Goal: Download file/media

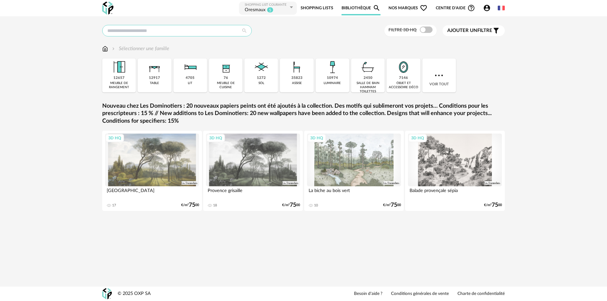
click at [172, 33] on input "text" at bounding box center [176, 30] width 149 height 11
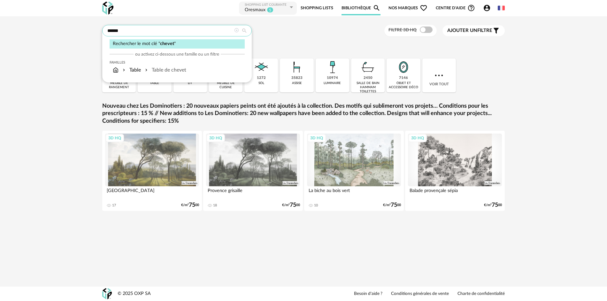
type input "******"
click at [168, 45] on span "chevet" at bounding box center [167, 43] width 14 height 5
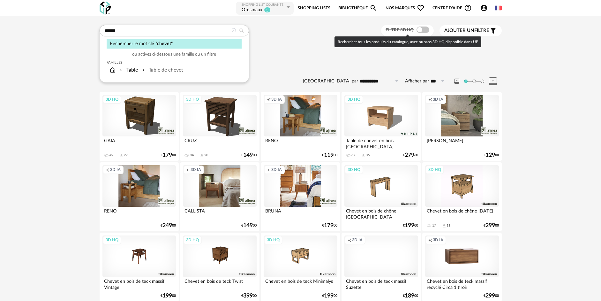
click at [427, 30] on span at bounding box center [423, 30] width 13 height 6
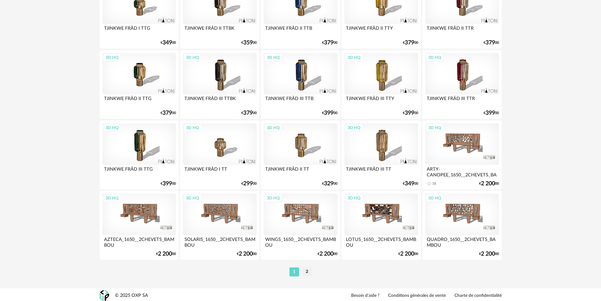
scroll to position [1239, 0]
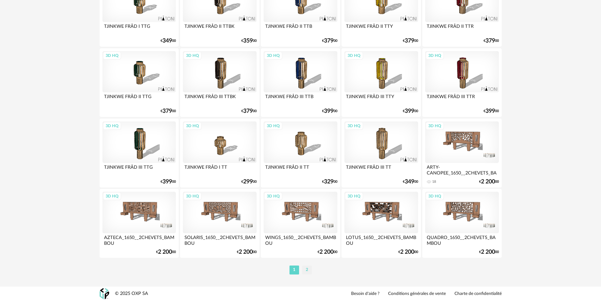
click at [308, 272] on li "2" at bounding box center [307, 269] width 10 height 9
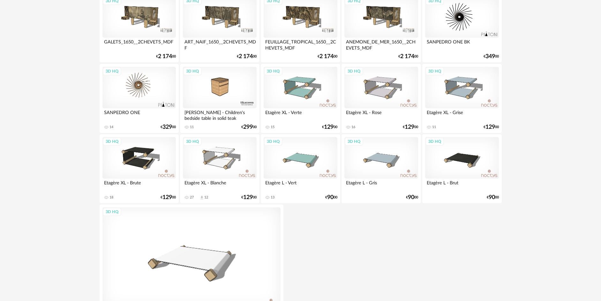
scroll to position [575, 0]
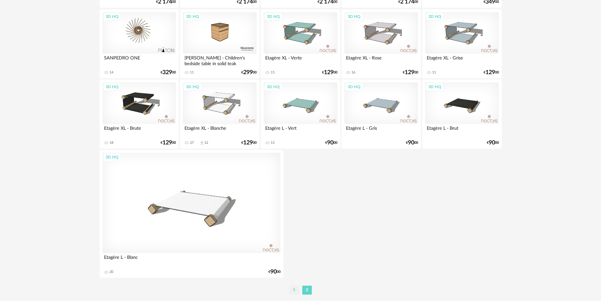
click at [296, 290] on li "1" at bounding box center [295, 290] width 10 height 9
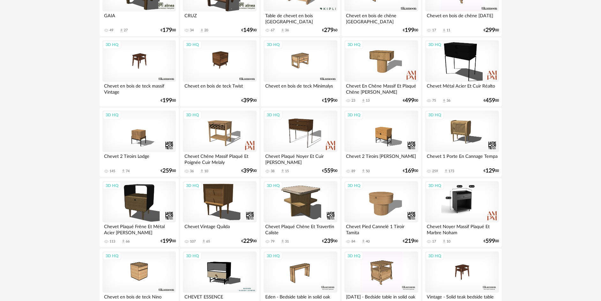
scroll to position [128, 0]
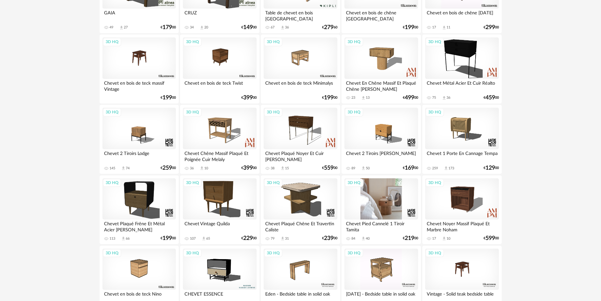
click at [390, 201] on div "3D HQ" at bounding box center [381, 199] width 73 height 42
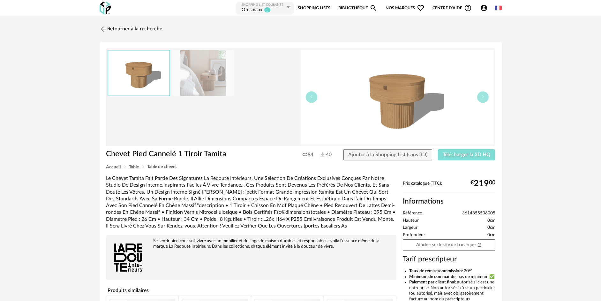
click at [454, 153] on span "Télécharger la 3D HQ" at bounding box center [467, 154] width 48 height 5
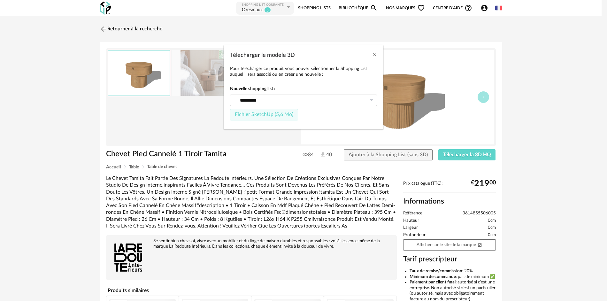
click at [264, 115] on span "Fichier SketchUp (5,6 Mo)" at bounding box center [264, 114] width 58 height 5
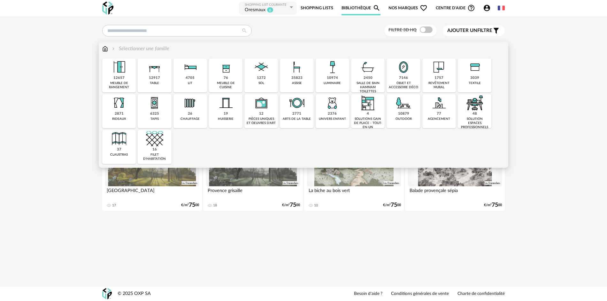
click at [368, 79] on div "2450" at bounding box center [367, 78] width 9 height 5
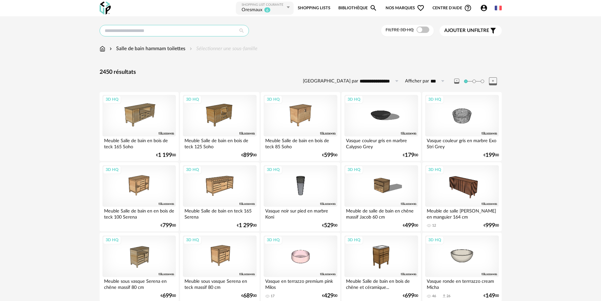
click at [160, 29] on input "text" at bounding box center [174, 30] width 149 height 11
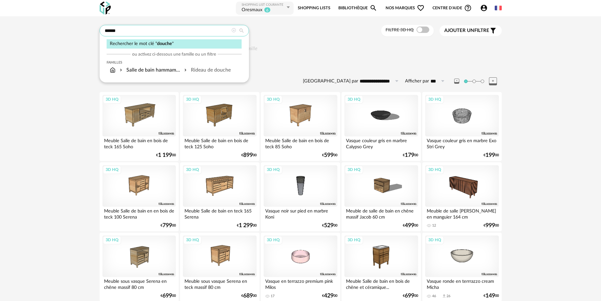
type input "******"
type input "**********"
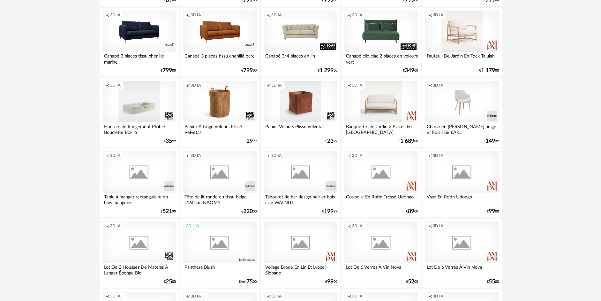
scroll to position [511, 0]
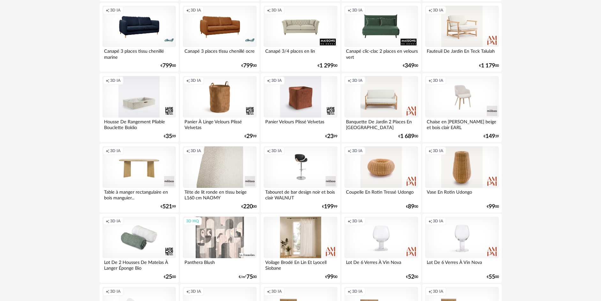
click at [237, 166] on div "Creation icon 3D IA" at bounding box center [219, 167] width 73 height 42
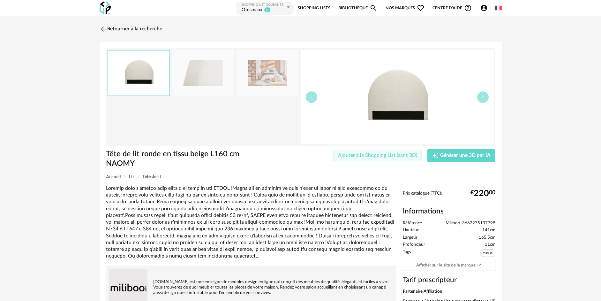
click at [365, 157] on span "Ajouter à la Shopping List (sans 3D)" at bounding box center [377, 155] width 79 height 5
click at [103, 29] on img at bounding box center [102, 28] width 9 height 9
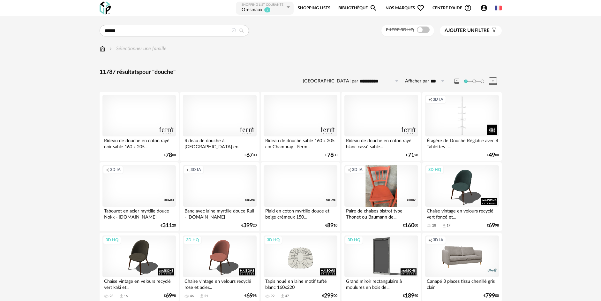
click at [364, 9] on link "Bibliothèque Magnify icon" at bounding box center [358, 8] width 39 height 14
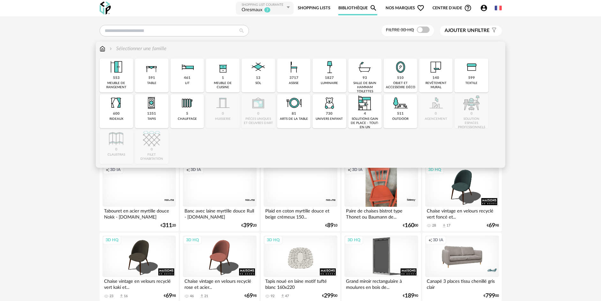
click at [365, 77] on div "93" at bounding box center [365, 78] width 4 height 5
type input "******"
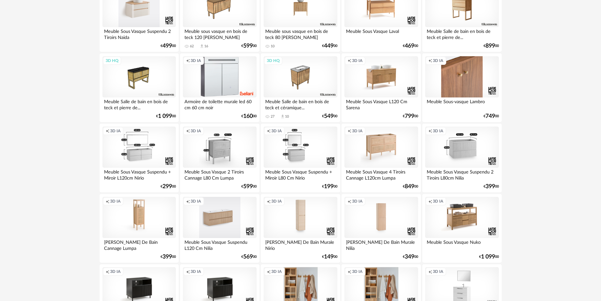
scroll to position [1023, 0]
click at [307, 157] on div "Creation icon 3D IA" at bounding box center [300, 147] width 73 height 42
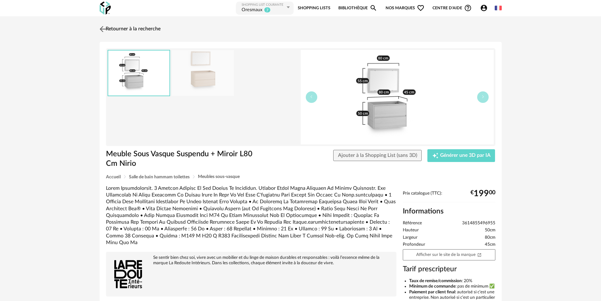
click at [102, 28] on img at bounding box center [102, 28] width 9 height 9
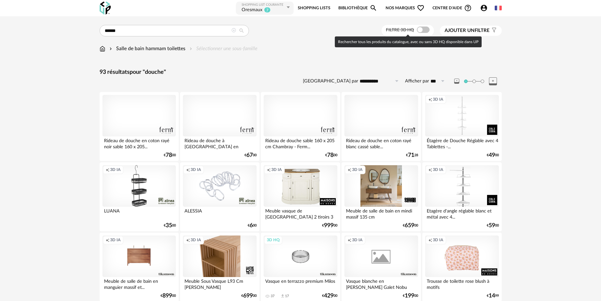
click at [425, 30] on span at bounding box center [423, 30] width 13 height 6
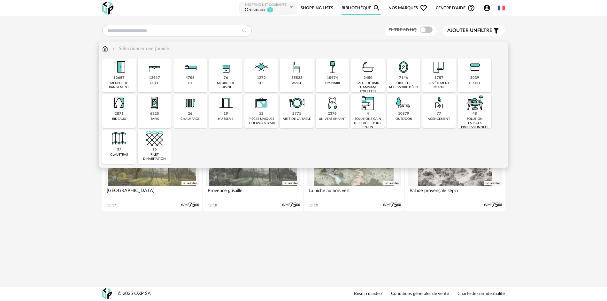
click at [367, 79] on div "2450" at bounding box center [367, 78] width 9 height 5
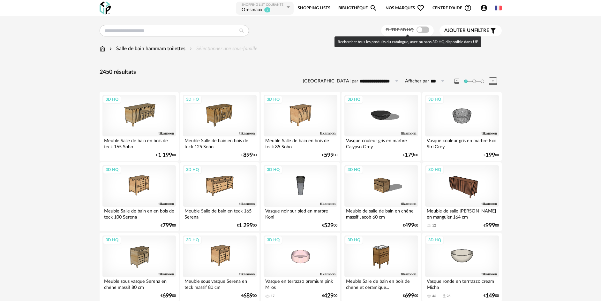
click at [426, 29] on span at bounding box center [423, 30] width 13 height 6
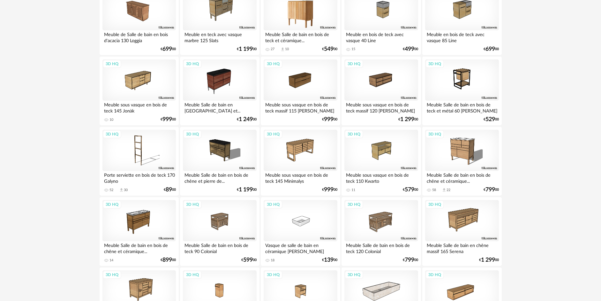
scroll to position [990, 0]
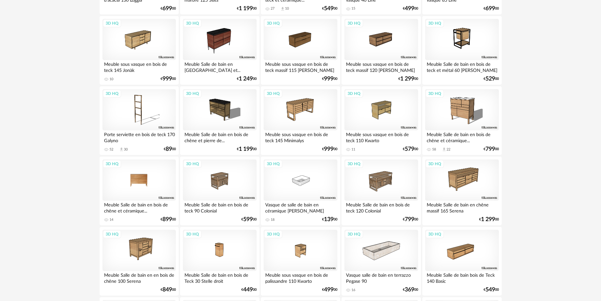
click at [140, 190] on div "3D HQ" at bounding box center [139, 180] width 73 height 42
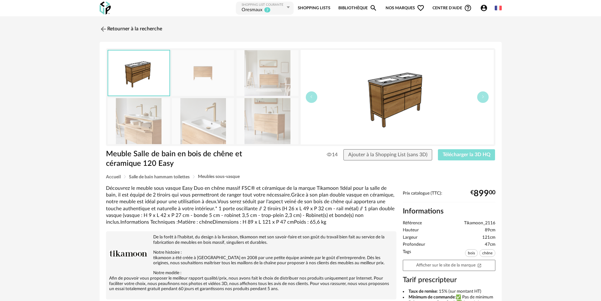
click at [468, 158] on button "Télécharger la 3D HQ" at bounding box center [466, 154] width 57 height 11
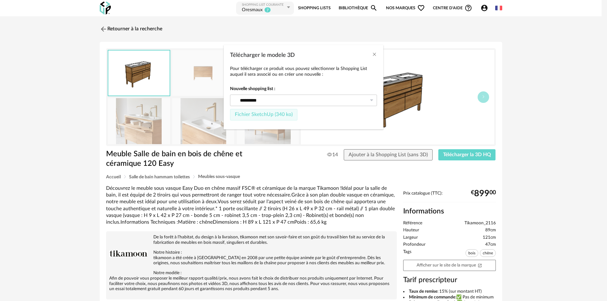
click at [283, 114] on span "Fichier SketchUp (340 ko)" at bounding box center [264, 114] width 58 height 5
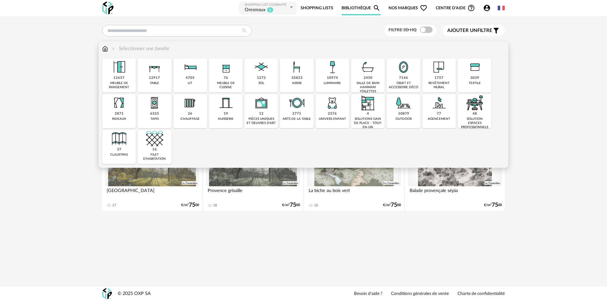
click at [120, 83] on div "meuble de rangement" at bounding box center [119, 85] width 30 height 8
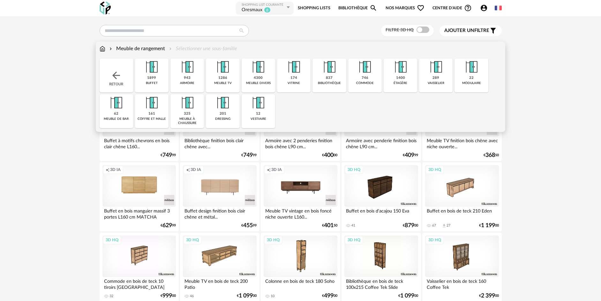
click at [222, 119] on div "dressing" at bounding box center [222, 119] width 15 height 4
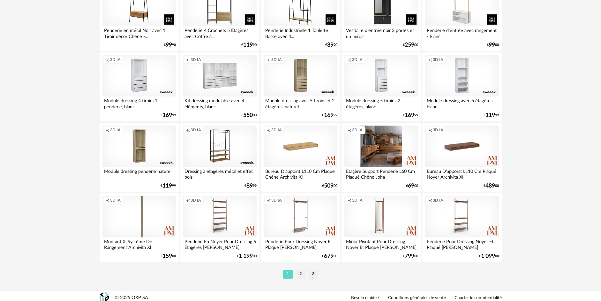
scroll to position [1239, 0]
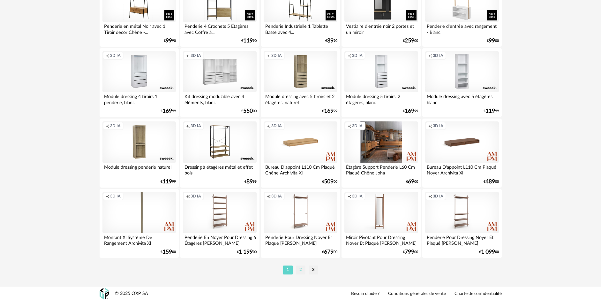
click at [302, 269] on li "2" at bounding box center [301, 269] width 10 height 9
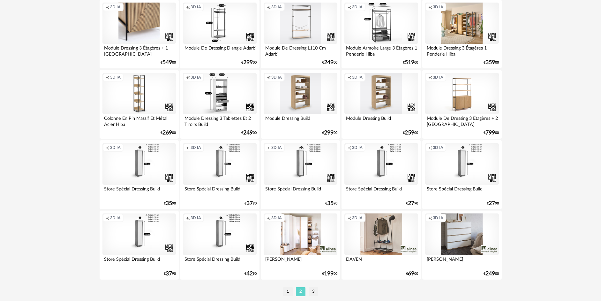
scroll to position [1239, 0]
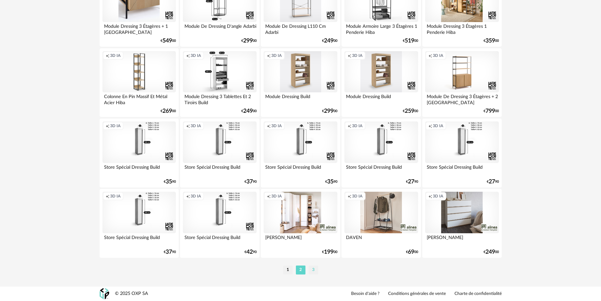
click at [312, 268] on li "3" at bounding box center [314, 269] width 10 height 9
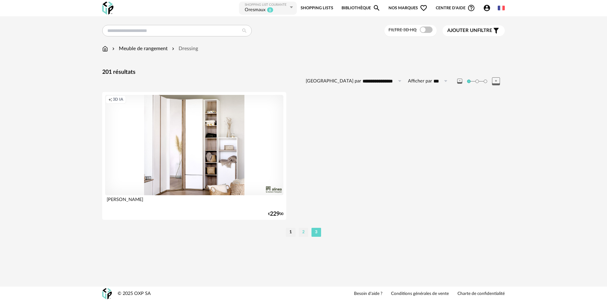
click at [301, 232] on li "2" at bounding box center [304, 232] width 10 height 9
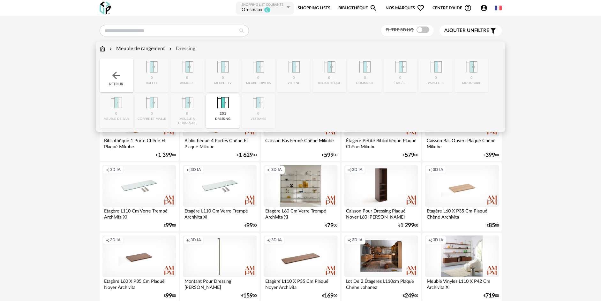
click at [224, 112] on div "201" at bounding box center [223, 113] width 7 height 5
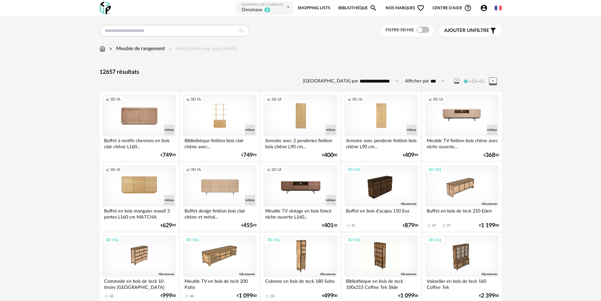
click at [475, 32] on span "Ajouter un filtre" at bounding box center [467, 30] width 45 height 6
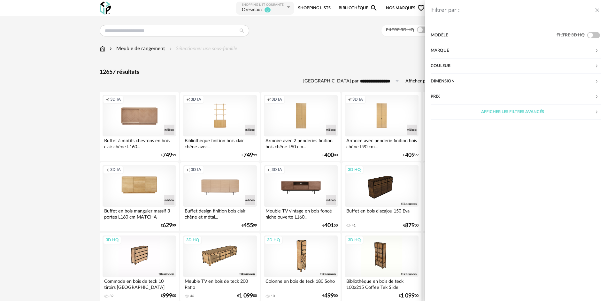
click at [444, 80] on div "Dimension" at bounding box center [512, 81] width 164 height 15
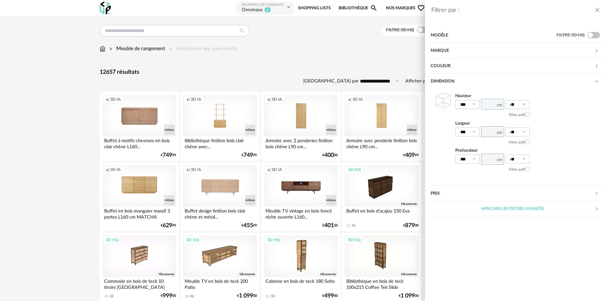
click at [489, 104] on input "number" at bounding box center [492, 104] width 23 height 11
click at [493, 103] on input "***" at bounding box center [492, 104] width 23 height 11
type input "***"
click at [476, 106] on icon at bounding box center [474, 104] width 8 height 9
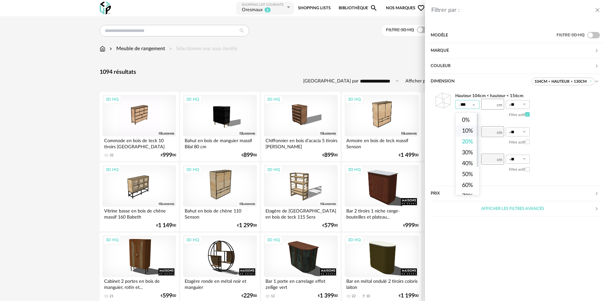
click at [470, 130] on span "10%" at bounding box center [467, 131] width 11 height 6
type input "***"
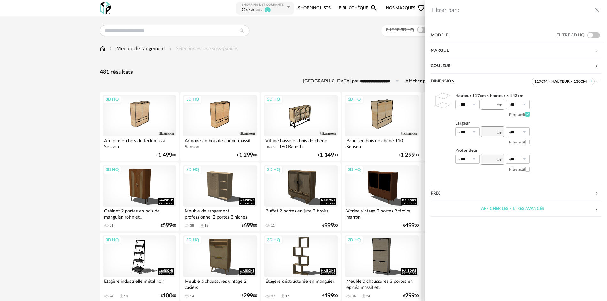
click at [598, 9] on icon "close drawer" at bounding box center [597, 10] width 6 height 6
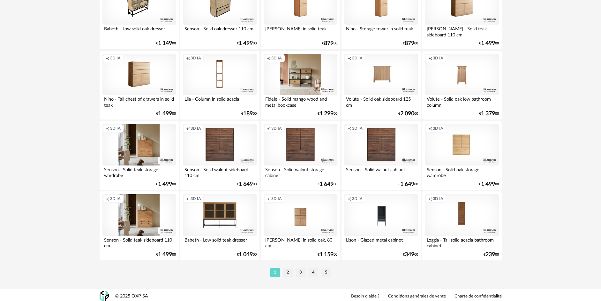
scroll to position [1239, 0]
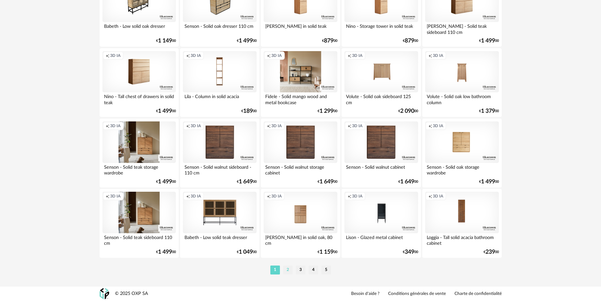
click at [289, 270] on li "2" at bounding box center [288, 269] width 10 height 9
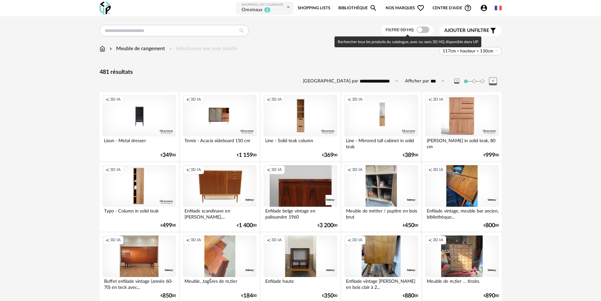
click at [423, 27] on span at bounding box center [423, 30] width 13 height 6
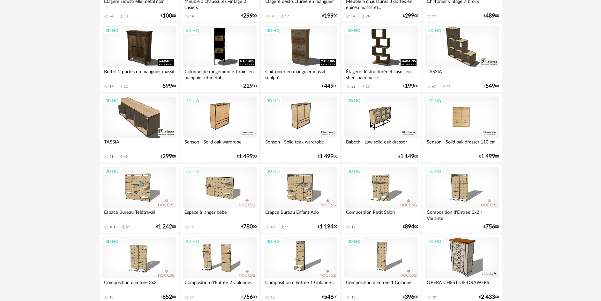
scroll to position [255, 0]
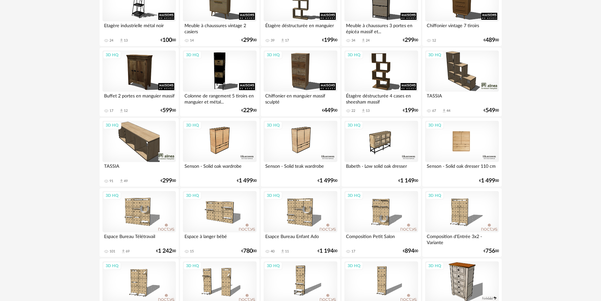
click at [473, 143] on div "3D HQ" at bounding box center [461, 142] width 73 height 42
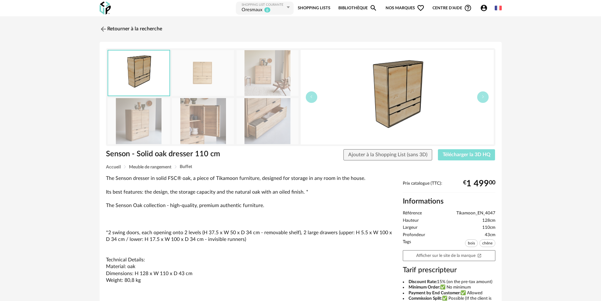
click at [467, 156] on span "Télécharger la 3D HQ" at bounding box center [467, 154] width 48 height 5
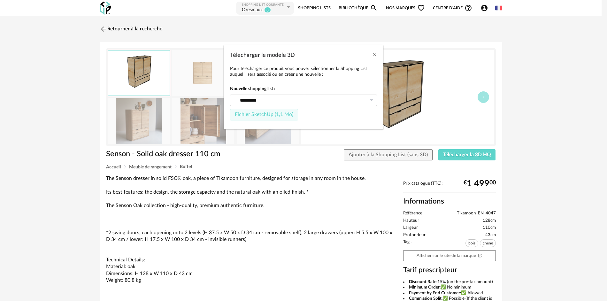
click at [268, 117] on span "Fichier SketchUp (1,1 Mo)" at bounding box center [264, 114] width 58 height 5
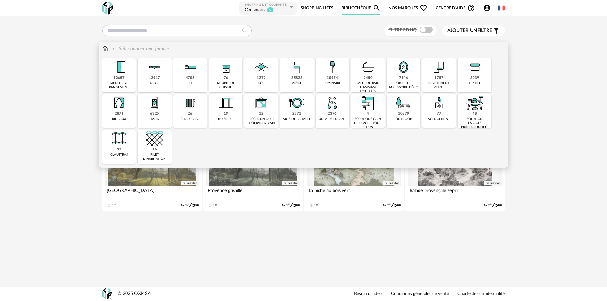
click at [144, 113] on div "6325 tapis" at bounding box center [155, 111] width 34 height 34
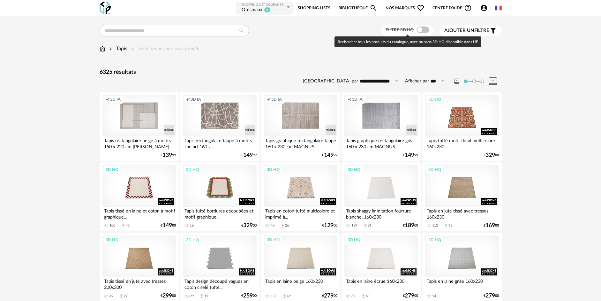
click at [425, 27] on span at bounding box center [423, 30] width 13 height 6
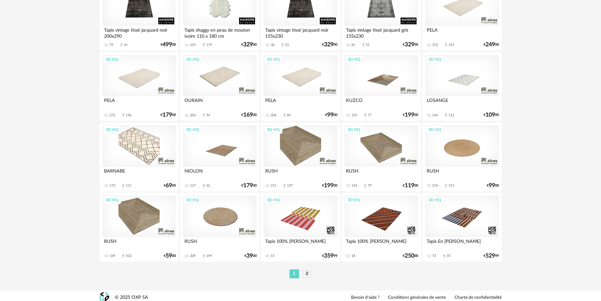
scroll to position [1239, 0]
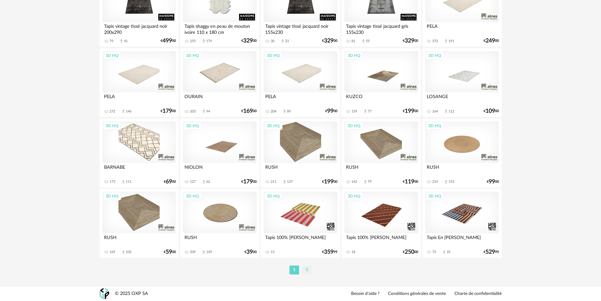
click at [308, 269] on li "2" at bounding box center [307, 269] width 10 height 9
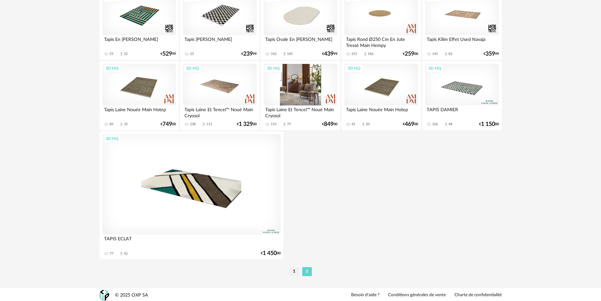
scroll to position [103, 0]
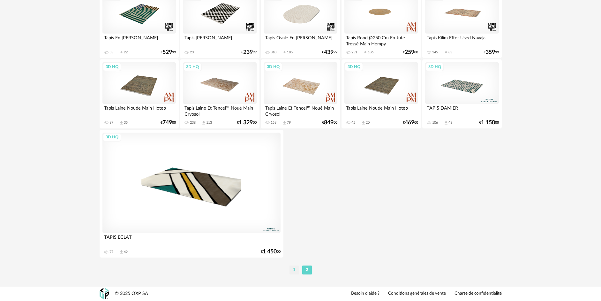
click at [295, 270] on li "1" at bounding box center [295, 269] width 10 height 9
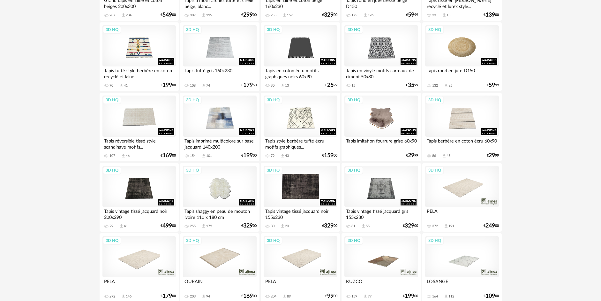
scroll to position [1239, 0]
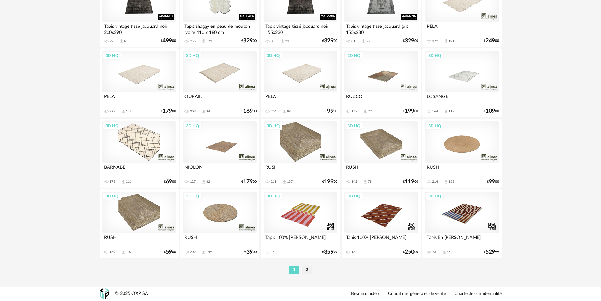
click at [309, 76] on div "3D HQ" at bounding box center [300, 72] width 73 height 42
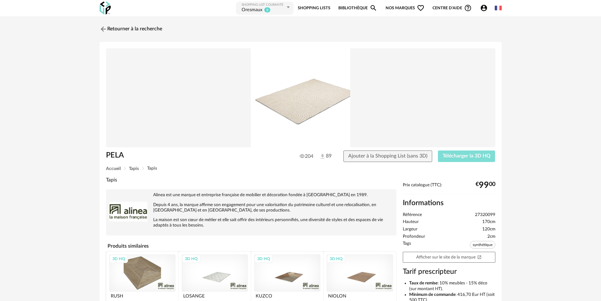
click at [467, 159] on button "Télécharger la 3D HQ" at bounding box center [466, 155] width 57 height 11
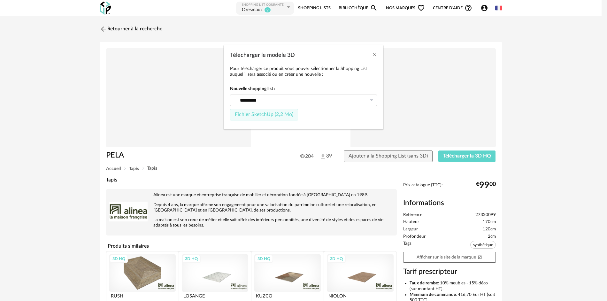
click at [264, 114] on span "Fichier SketchUp (2,2 Mo)" at bounding box center [264, 114] width 58 height 5
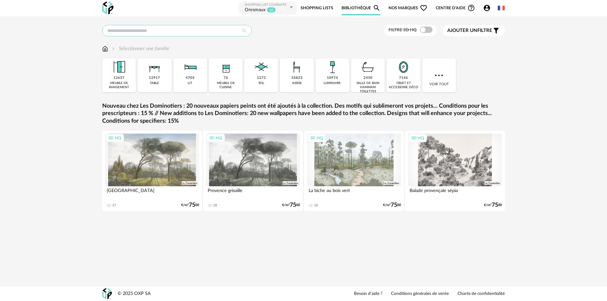
click at [180, 30] on input "text" at bounding box center [176, 30] width 149 height 11
type input "**********"
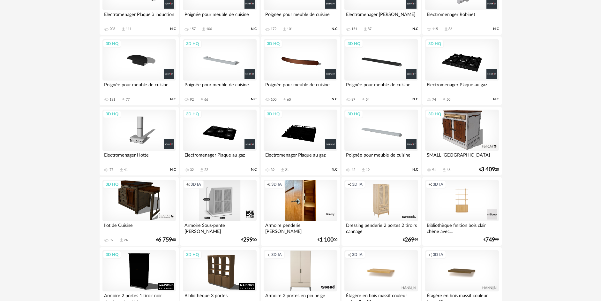
scroll to position [990, 0]
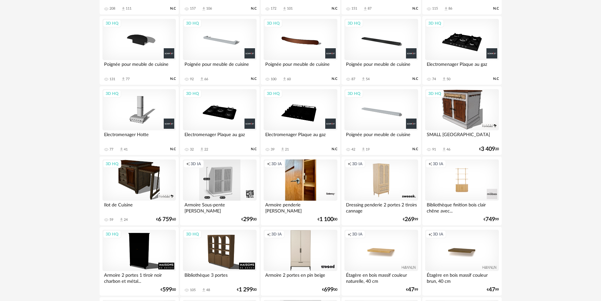
click at [225, 187] on div "Creation icon 3D IA" at bounding box center [219, 180] width 73 height 42
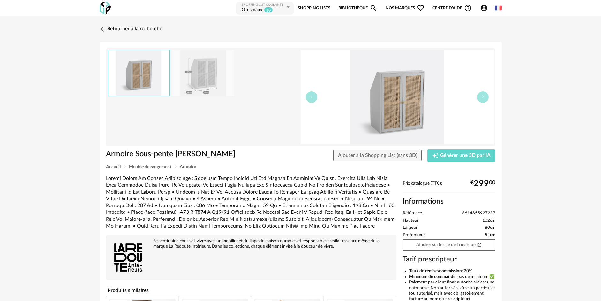
click at [195, 88] on img at bounding box center [203, 73] width 62 height 46
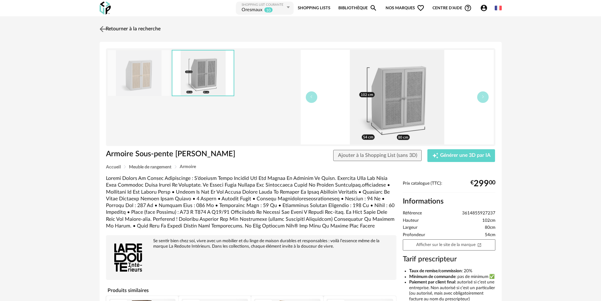
click at [107, 27] on img at bounding box center [102, 28] width 9 height 9
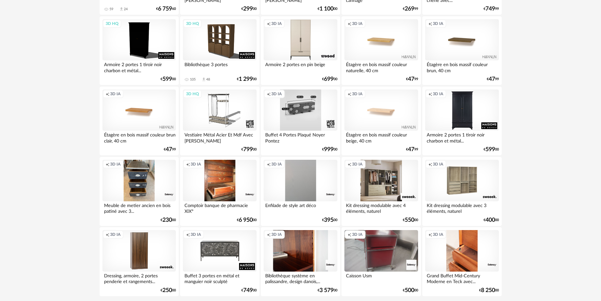
scroll to position [1239, 0]
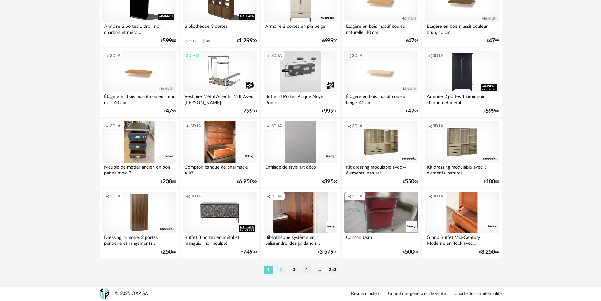
click at [282, 269] on li "2" at bounding box center [282, 269] width 10 height 9
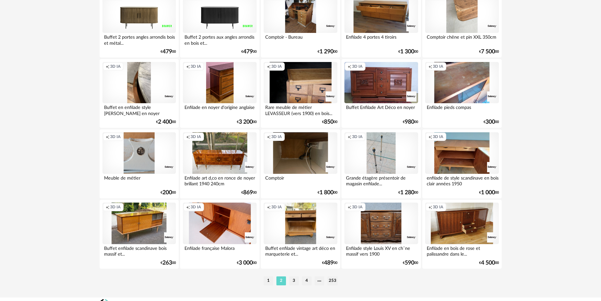
scroll to position [1239, 0]
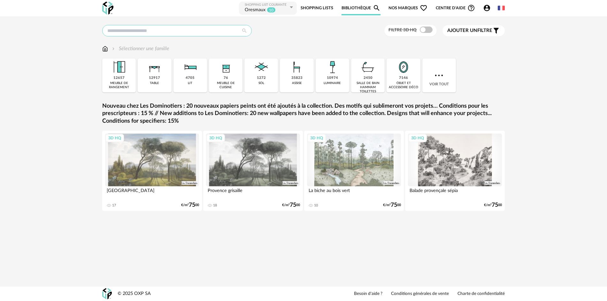
click at [159, 32] on input "text" at bounding box center [176, 30] width 149 height 11
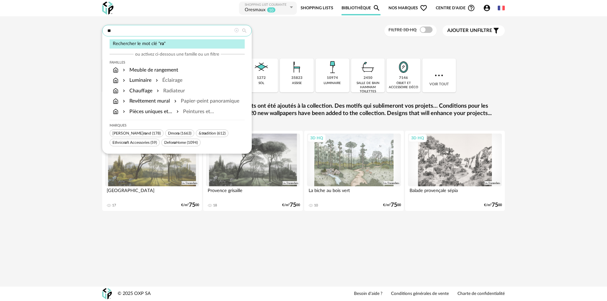
type input "*"
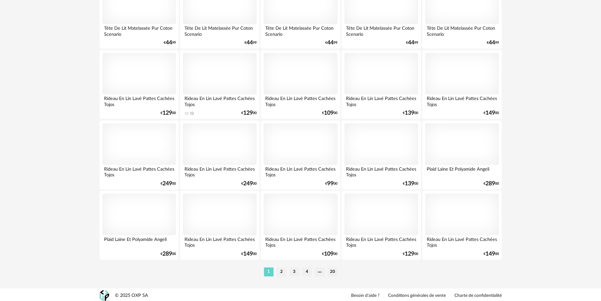
scroll to position [1239, 0]
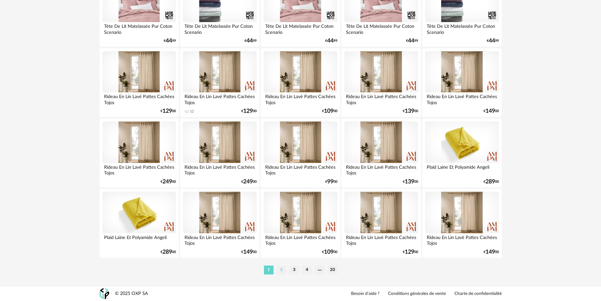
click at [280, 271] on li "2" at bounding box center [282, 269] width 10 height 9
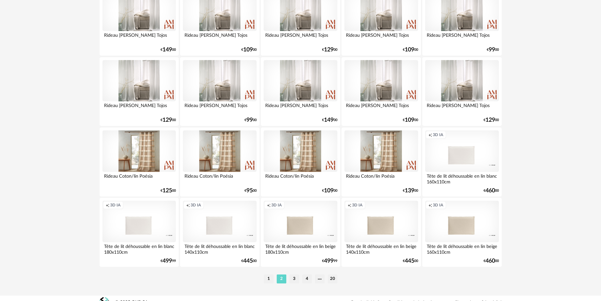
scroll to position [1239, 0]
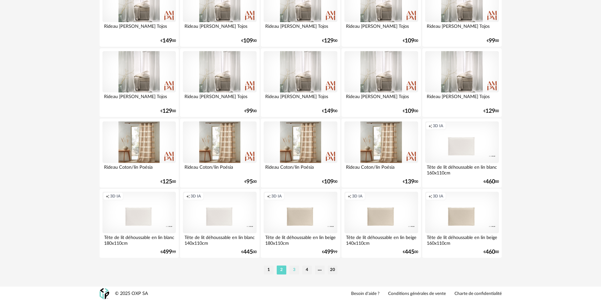
click at [296, 271] on li "3" at bounding box center [295, 269] width 10 height 9
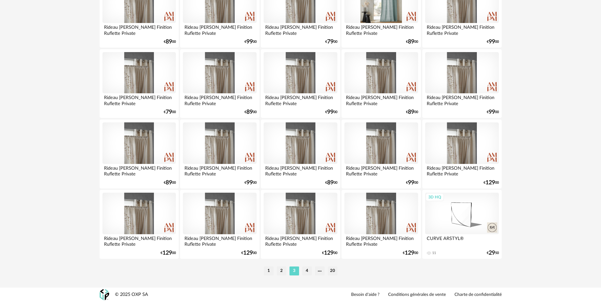
scroll to position [1239, 0]
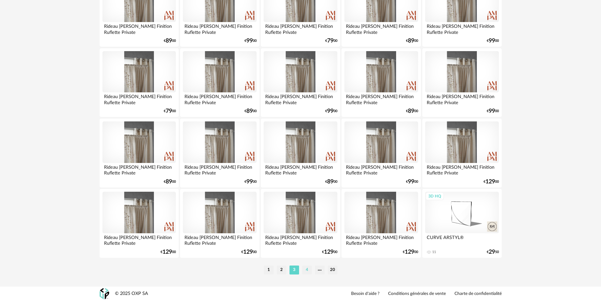
click at [309, 273] on li "4" at bounding box center [307, 269] width 10 height 9
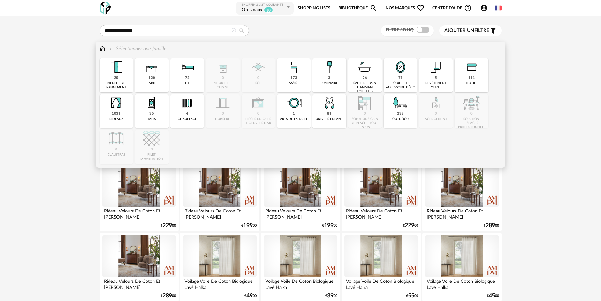
click at [184, 117] on div "4 chauffage" at bounding box center [188, 111] width 34 height 34
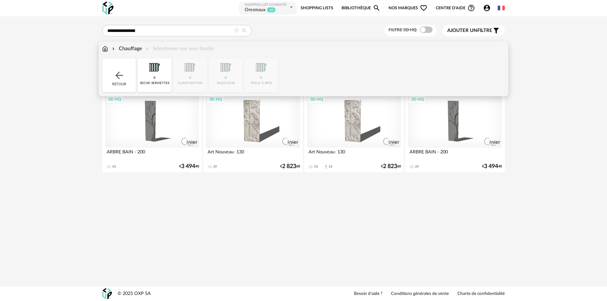
click at [160, 75] on img at bounding box center [154, 66] width 17 height 17
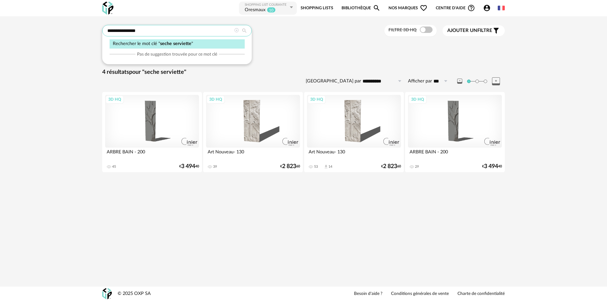
click at [179, 31] on input "**********" at bounding box center [176, 30] width 149 height 11
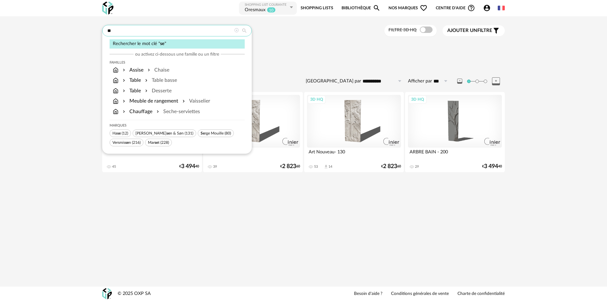
type input "*"
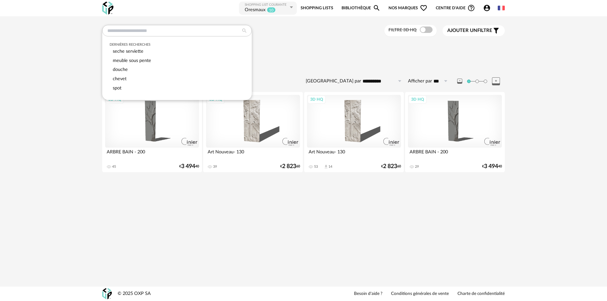
click at [277, 54] on div "Chauffage Seche-serviettes" at bounding box center [303, 51] width 402 height 13
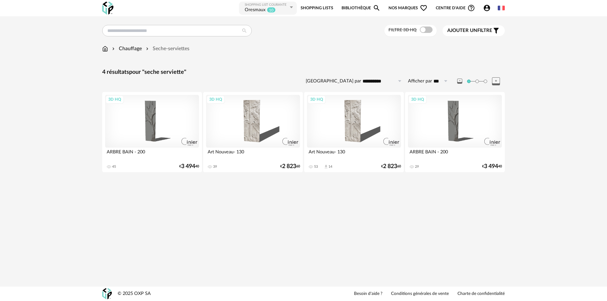
click at [126, 49] on div "Chauffage" at bounding box center [126, 48] width 31 height 7
type input "**********"
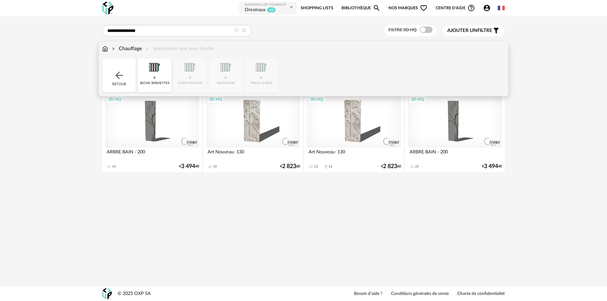
click at [126, 49] on div "Chauffage" at bounding box center [126, 48] width 31 height 7
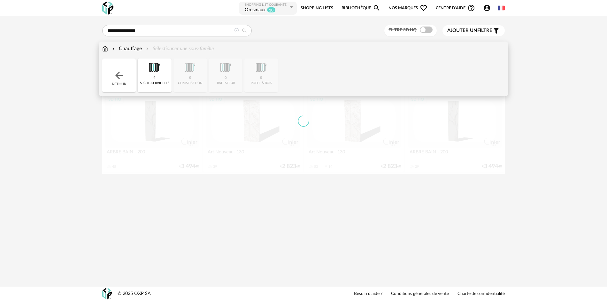
click at [119, 78] on div "Close icon Retour 4 seche-serviettes 0 climatisation 0 radiateur 0 poele à bois" at bounding box center [303, 75] width 402 height 34
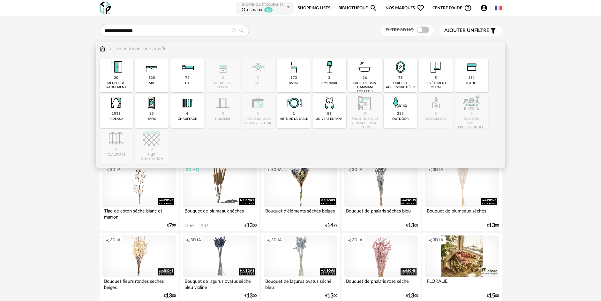
click at [189, 110] on img at bounding box center [187, 102] width 17 height 17
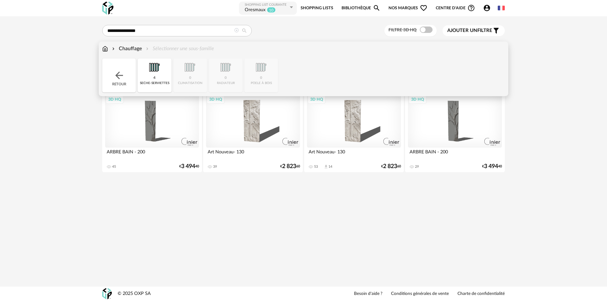
click at [105, 50] on img at bounding box center [105, 48] width 6 height 7
click at [105, 49] on img at bounding box center [105, 48] width 6 height 7
click at [117, 80] on img at bounding box center [118, 75] width 11 height 11
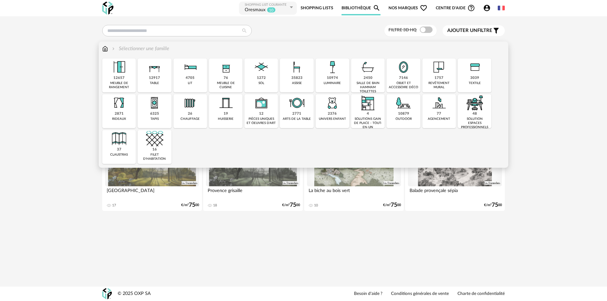
click at [188, 110] on img at bounding box center [189, 102] width 17 height 17
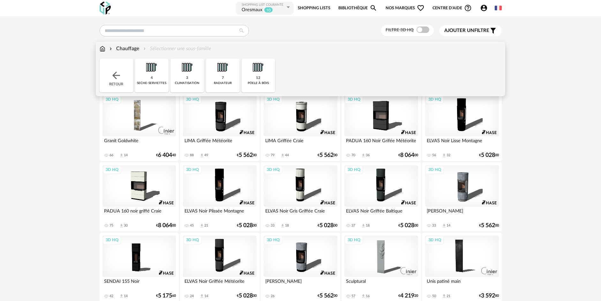
click at [156, 74] on img at bounding box center [151, 66] width 17 height 17
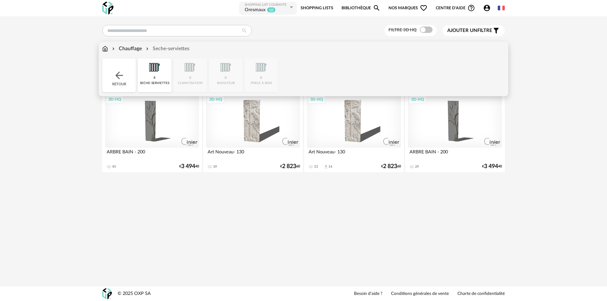
click at [126, 74] on div "Retour" at bounding box center [119, 75] width 34 height 34
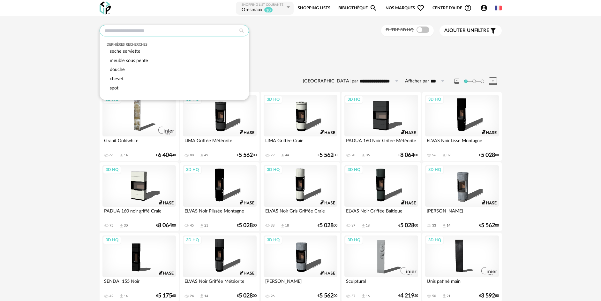
click at [212, 29] on input "text" at bounding box center [174, 30] width 149 height 11
click at [133, 51] on span "seche serviette" at bounding box center [125, 51] width 31 height 5
type input "**********"
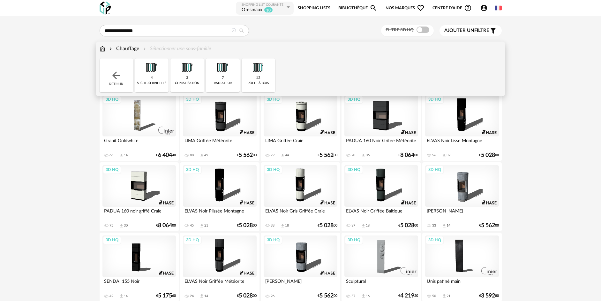
click at [105, 46] on img at bounding box center [103, 48] width 6 height 7
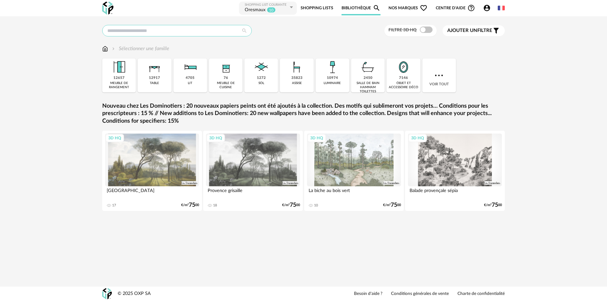
click at [149, 30] on input "text" at bounding box center [176, 30] width 149 height 11
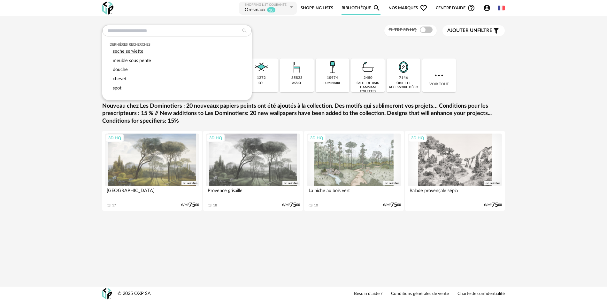
click at [133, 51] on span "seche serviette" at bounding box center [128, 51] width 31 height 5
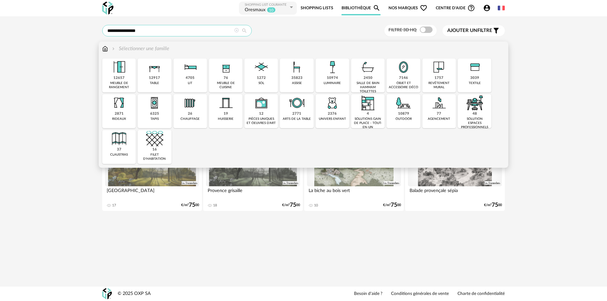
type input "**********"
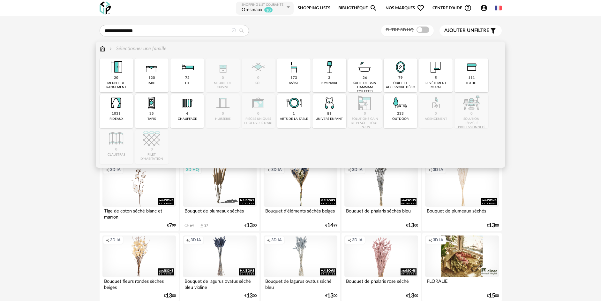
click at [370, 83] on div "salle de bain hammam toilettes" at bounding box center [365, 87] width 30 height 12
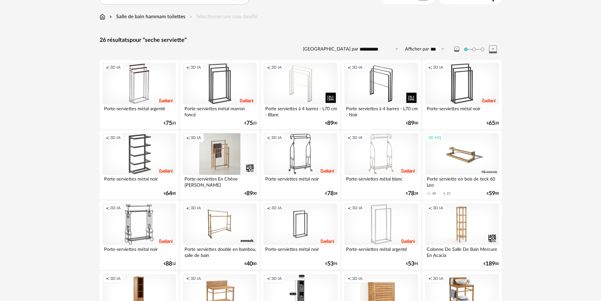
scroll to position [10, 0]
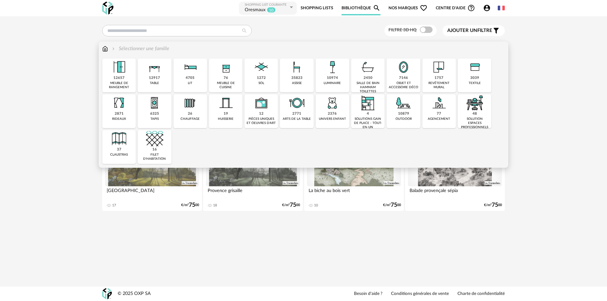
click at [299, 77] on div "35823" at bounding box center [296, 78] width 11 height 5
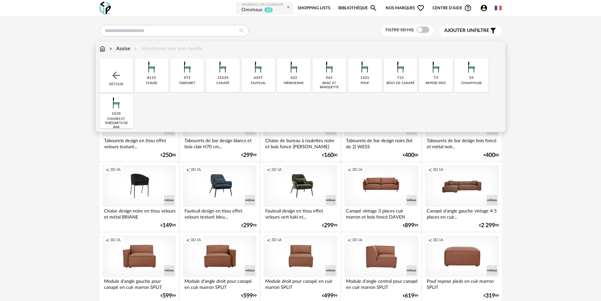
click at [225, 82] on div "canapé" at bounding box center [223, 83] width 13 height 4
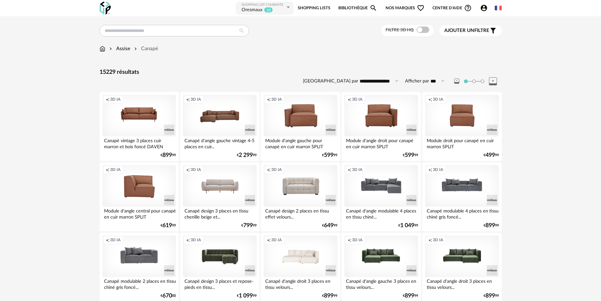
click at [394, 82] on icon at bounding box center [397, 81] width 8 height 10
click at [391, 108] on span "Prix croissant" at bounding box center [382, 109] width 34 height 6
type input "**********"
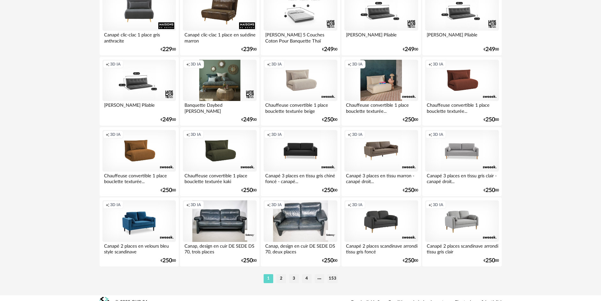
scroll to position [1239, 0]
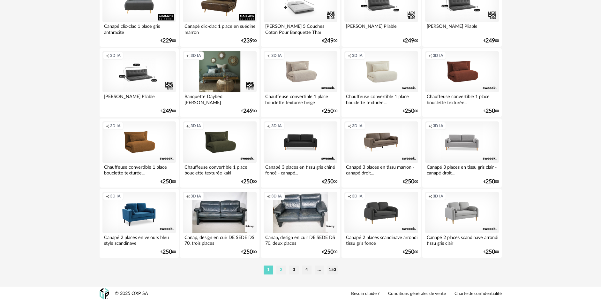
click at [282, 270] on li "2" at bounding box center [282, 269] width 10 height 9
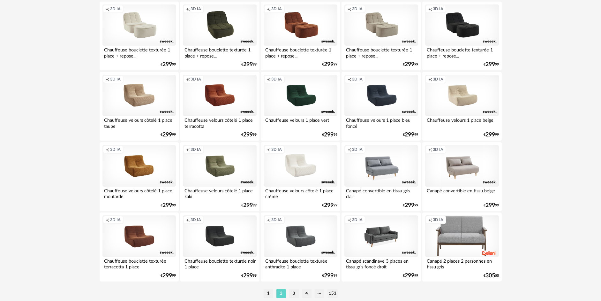
scroll to position [1239, 0]
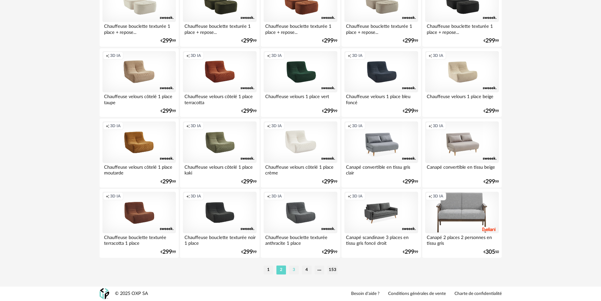
click at [295, 271] on li "3" at bounding box center [294, 269] width 10 height 9
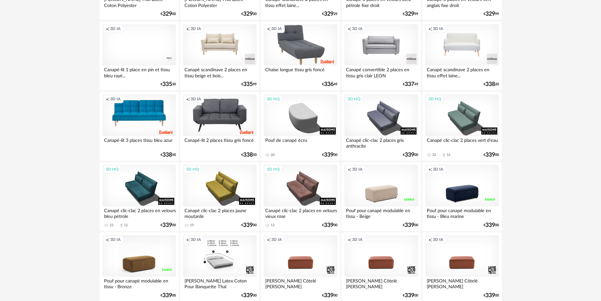
scroll to position [511, 0]
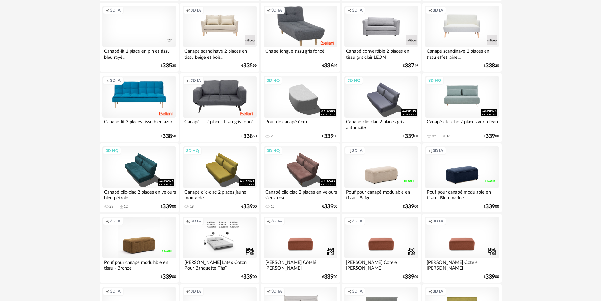
click at [469, 102] on div "3D HQ" at bounding box center [461, 97] width 73 height 42
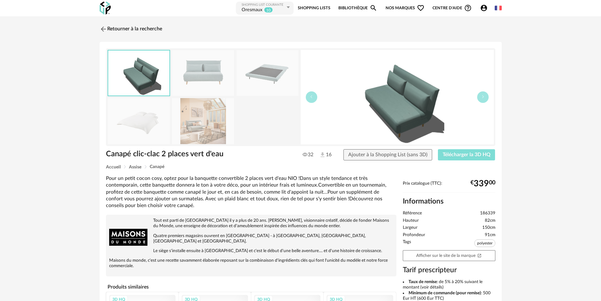
click at [471, 153] on span "Télécharger la 3D HQ" at bounding box center [467, 154] width 48 height 5
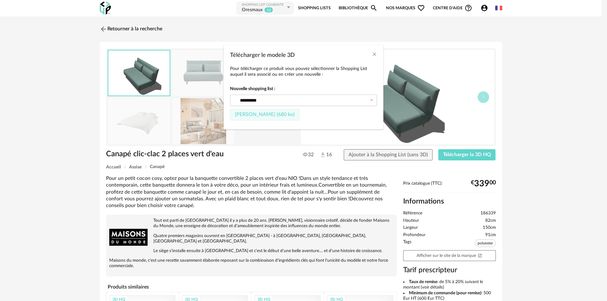
click at [267, 117] on button "Fichier SketchUp (680 ko)" at bounding box center [264, 114] width 69 height 11
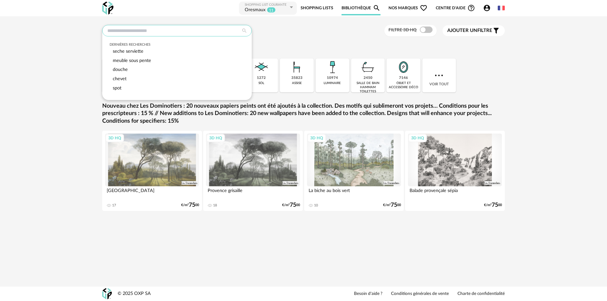
click at [171, 31] on input "text" at bounding box center [176, 30] width 149 height 11
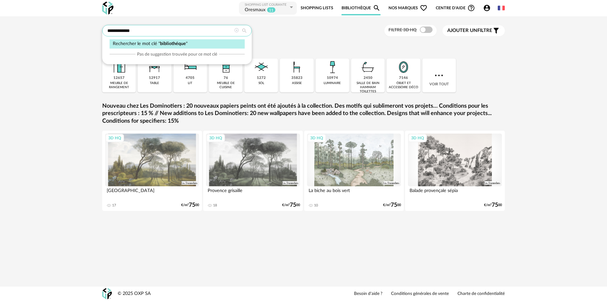
type input "**********"
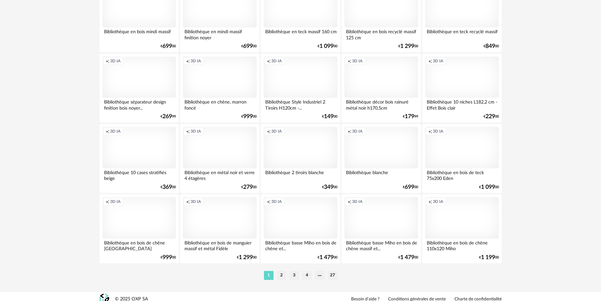
scroll to position [1239, 0]
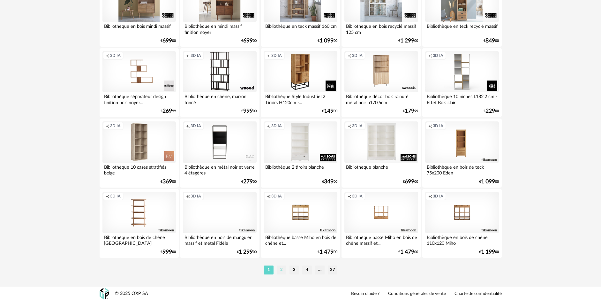
click at [284, 270] on li "2" at bounding box center [282, 269] width 10 height 9
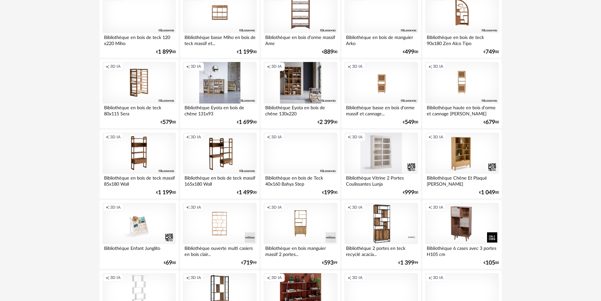
scroll to position [153, 0]
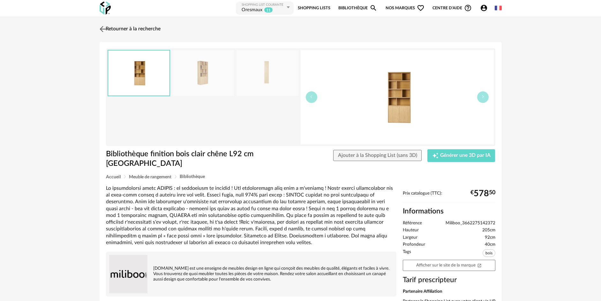
click at [101, 27] on img at bounding box center [102, 28] width 9 height 9
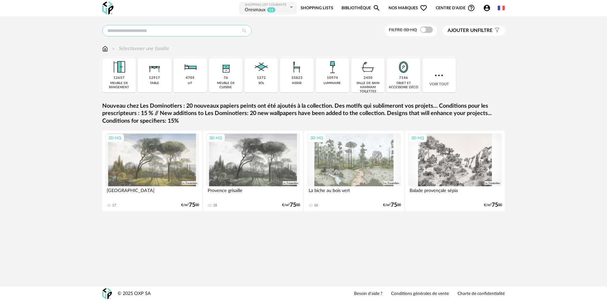
click at [131, 29] on input "text" at bounding box center [176, 30] width 149 height 11
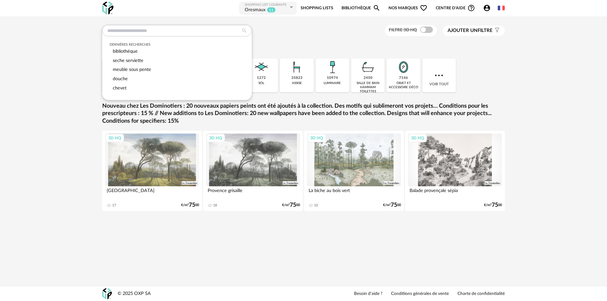
click at [130, 51] on span "bibliothéque" at bounding box center [125, 51] width 25 height 5
type input "**********"
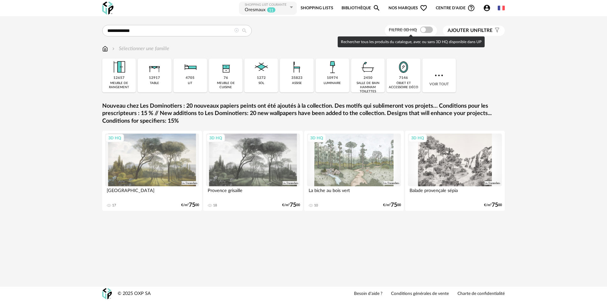
click at [428, 26] on div "Filtre 3D HQ" at bounding box center [411, 31] width 53 height 12
click at [428, 29] on span at bounding box center [426, 30] width 13 height 6
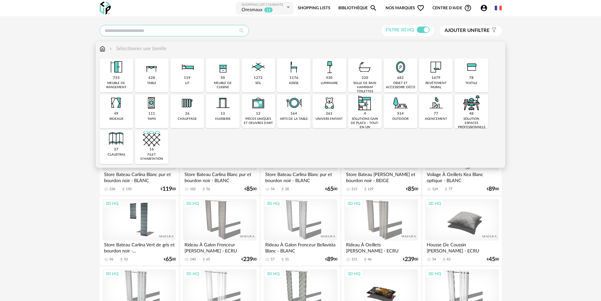
click at [148, 28] on input "text" at bounding box center [174, 30] width 149 height 11
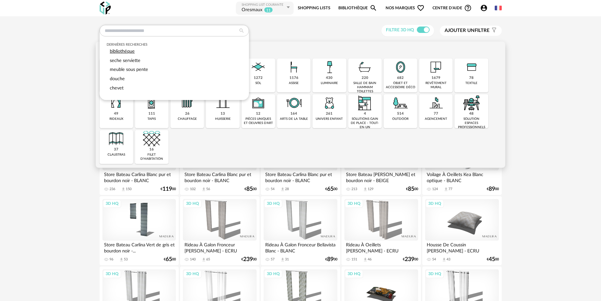
click at [125, 53] on span "bibliothéque" at bounding box center [122, 51] width 25 height 5
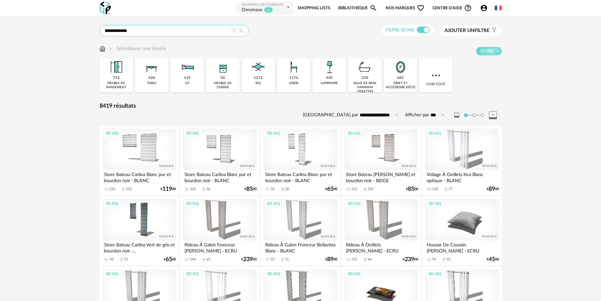
type input "**********"
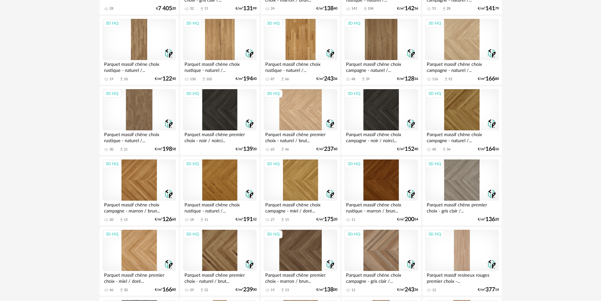
scroll to position [1239, 0]
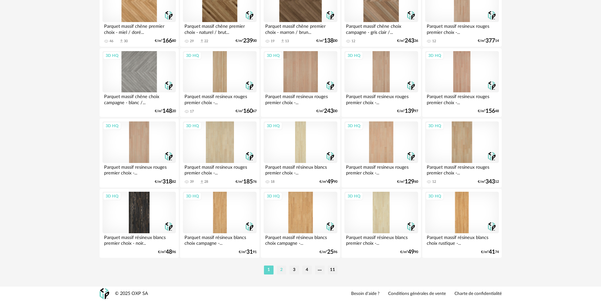
click at [280, 273] on li "2" at bounding box center [282, 269] width 10 height 9
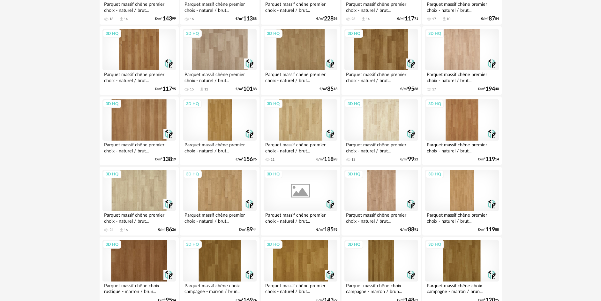
scroll to position [1239, 0]
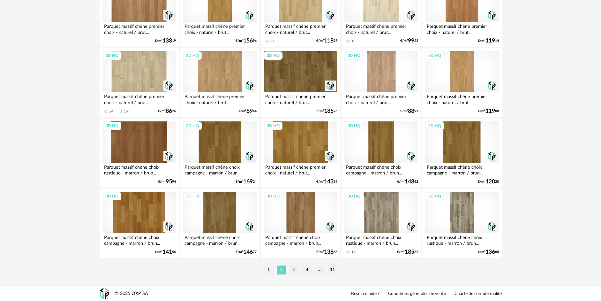
click at [297, 271] on li "3" at bounding box center [295, 269] width 10 height 9
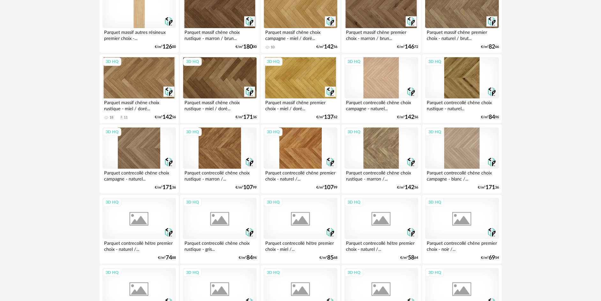
scroll to position [1239, 0]
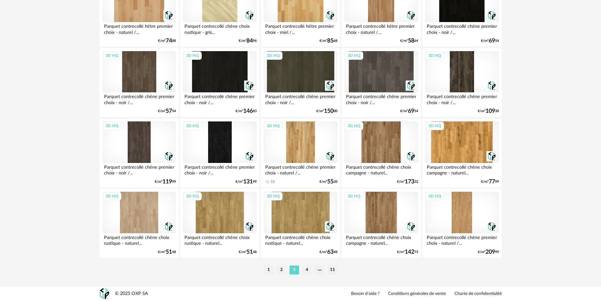
click at [337, 271] on li "11" at bounding box center [333, 269] width 10 height 9
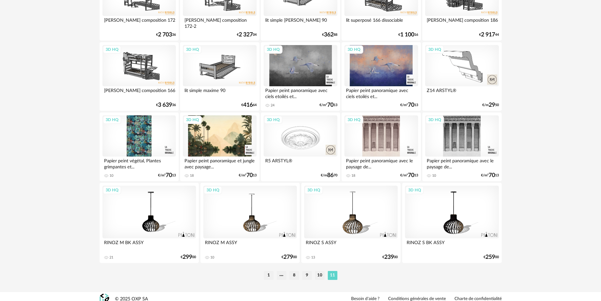
scroll to position [1180, 0]
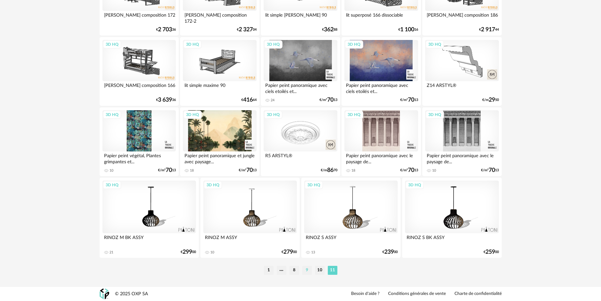
click at [310, 271] on li "9" at bounding box center [307, 270] width 10 height 9
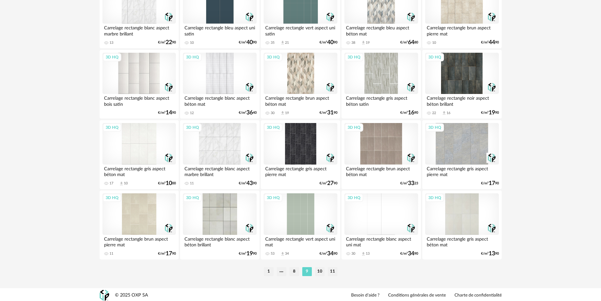
scroll to position [1239, 0]
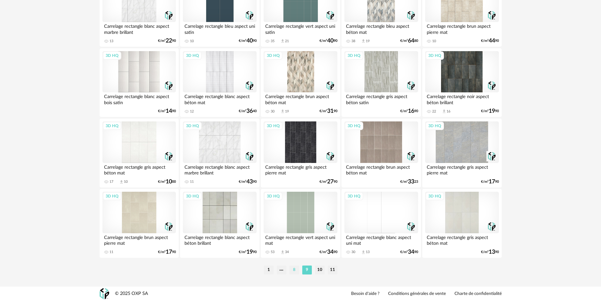
click at [291, 269] on li "8" at bounding box center [295, 269] width 10 height 9
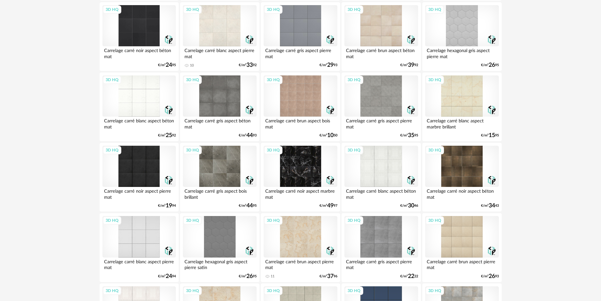
scroll to position [1239, 0]
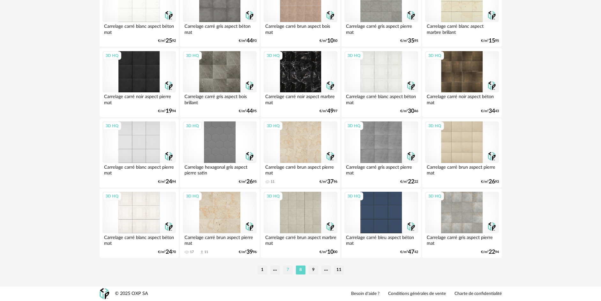
click at [289, 271] on li "7" at bounding box center [288, 269] width 10 height 9
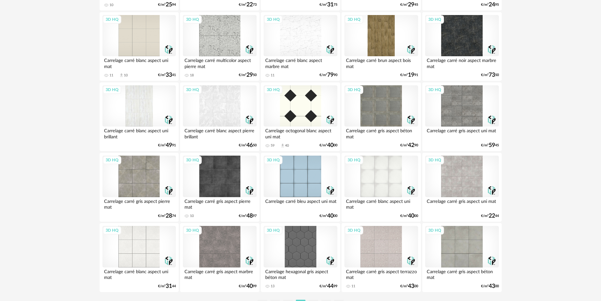
scroll to position [1207, 0]
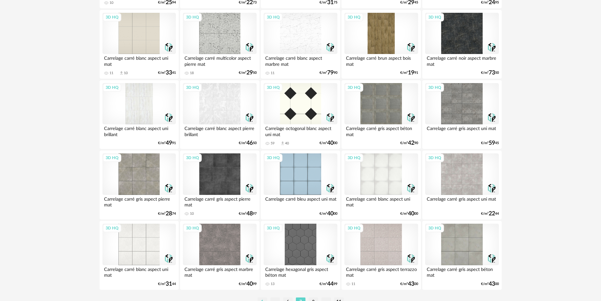
click at [264, 300] on li "1" at bounding box center [263, 301] width 10 height 9
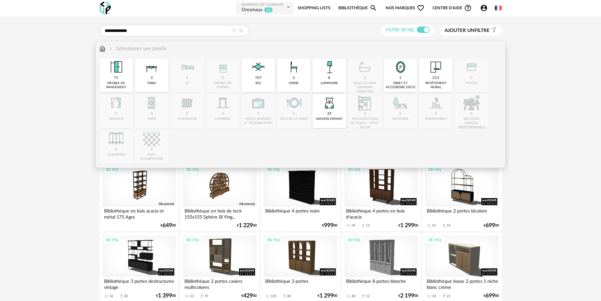
click at [103, 47] on img at bounding box center [103, 48] width 6 height 7
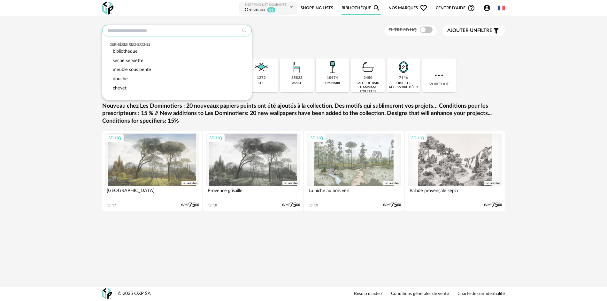
click at [167, 31] on input "text" at bounding box center [176, 30] width 149 height 11
click at [135, 52] on span "bibliothéque" at bounding box center [125, 51] width 25 height 5
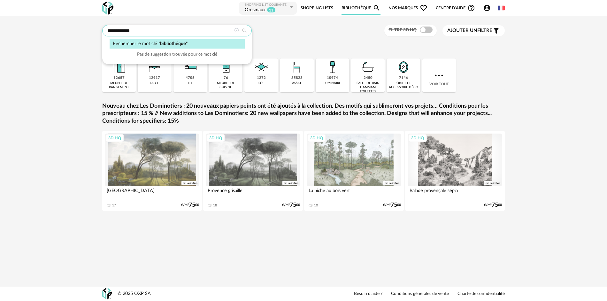
type input "**********"
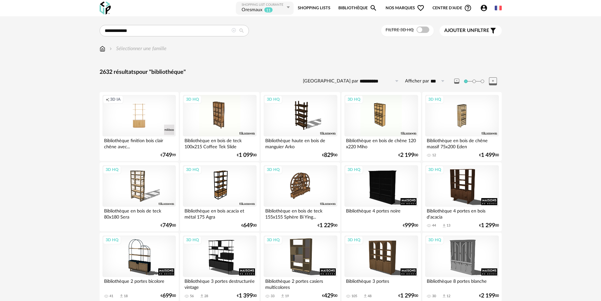
click at [497, 33] on icon "Filter icon" at bounding box center [494, 31] width 8 height 8
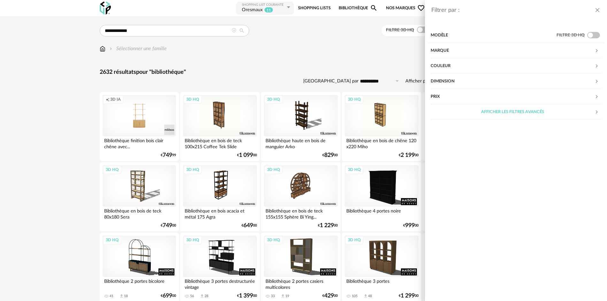
click at [448, 83] on div "Dimension" at bounding box center [512, 81] width 164 height 15
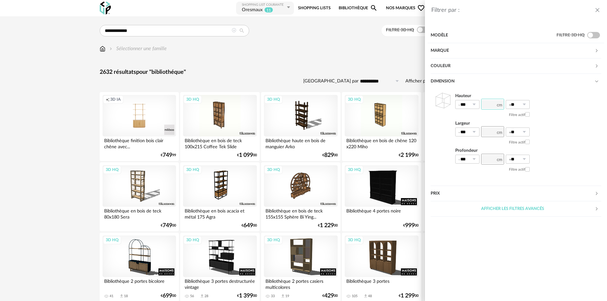
click at [490, 104] on input "number" at bounding box center [492, 104] width 23 height 11
type input "***"
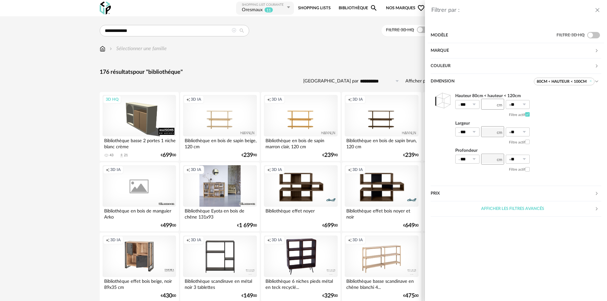
click at [597, 11] on icon "close drawer" at bounding box center [597, 10] width 6 height 6
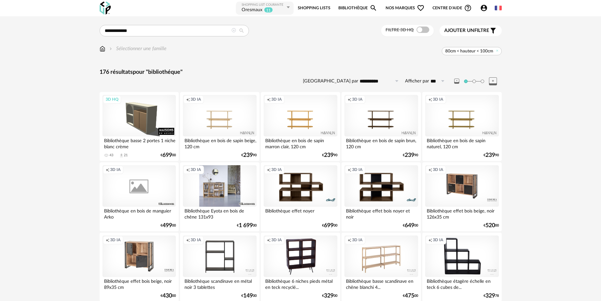
click at [393, 80] on icon at bounding box center [397, 81] width 8 height 10
click at [387, 107] on span "Prix croissant" at bounding box center [382, 109] width 34 height 6
type input "**********"
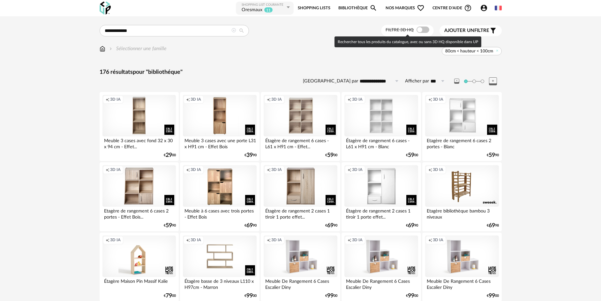
click at [424, 28] on span at bounding box center [423, 30] width 13 height 6
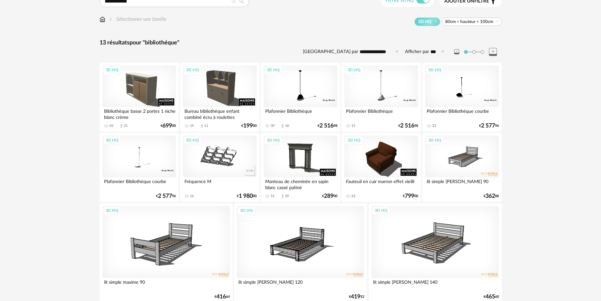
scroll to position [32, 0]
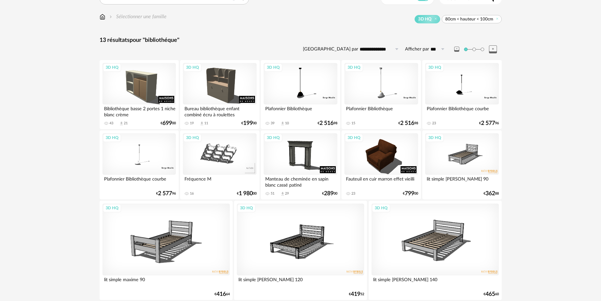
click at [471, 19] on span "80cm < hauteur < 100cm" at bounding box center [470, 19] width 48 height 6
click at [494, 20] on span "80cm < hauteur < 100cm" at bounding box center [472, 19] width 60 height 8
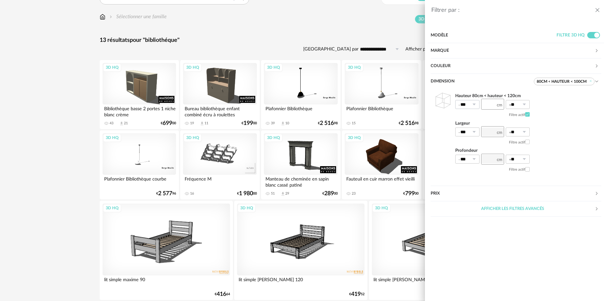
click at [475, 104] on icon at bounding box center [474, 104] width 8 height 9
click at [470, 129] on span "10%" at bounding box center [467, 131] width 11 height 6
type input "***"
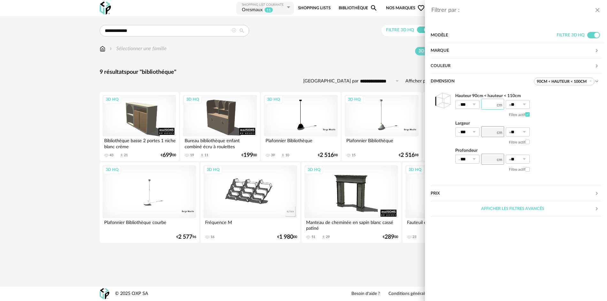
click at [493, 103] on input "***" at bounding box center [492, 104] width 23 height 11
type input "***"
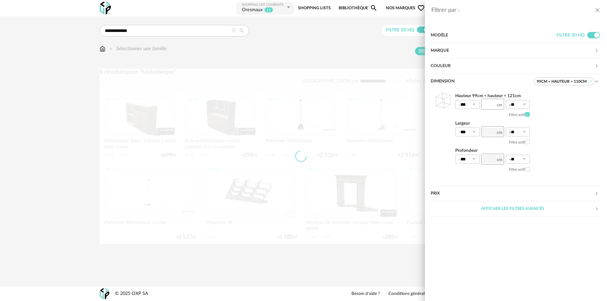
click at [494, 115] on div "Filtre actif" at bounding box center [492, 115] width 74 height 10
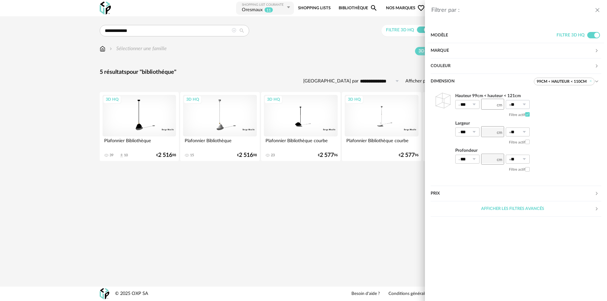
click at [522, 105] on icon at bounding box center [524, 104] width 8 height 9
click at [522, 128] on span "10%" at bounding box center [517, 131] width 11 height 6
type input "***"
click at [598, 12] on icon "close drawer" at bounding box center [597, 10] width 6 height 6
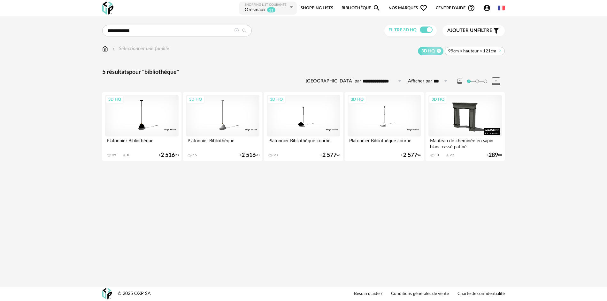
click at [439, 52] on icon at bounding box center [439, 51] width 4 height 4
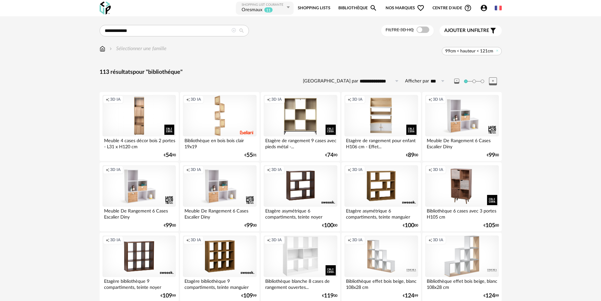
click at [386, 80] on input "**********" at bounding box center [380, 81] width 44 height 10
click at [382, 109] on span "Prix croissant" at bounding box center [382, 109] width 35 height 6
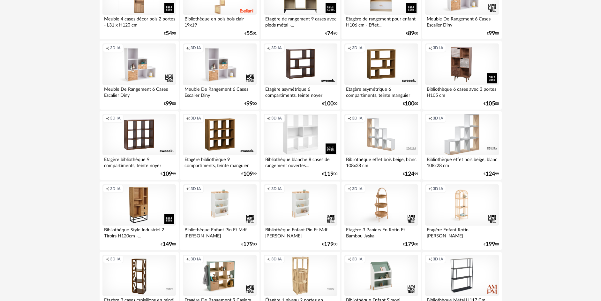
scroll to position [128, 0]
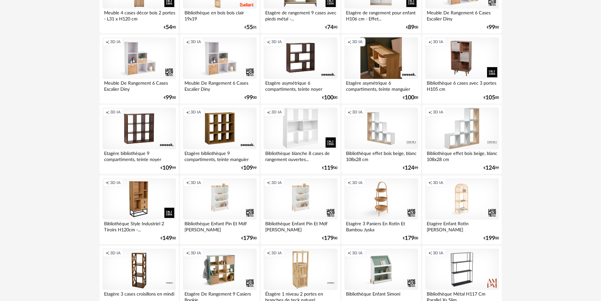
click at [385, 67] on div "Creation icon 3D IA" at bounding box center [381, 58] width 73 height 42
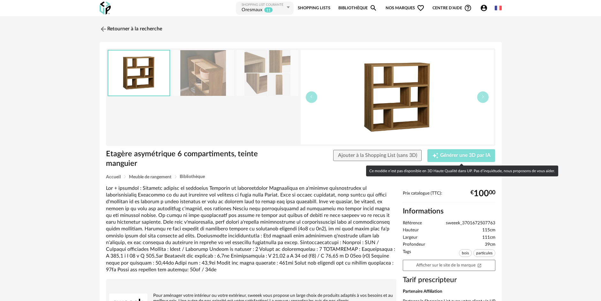
click at [445, 153] on span "Générer une 3D par IA" at bounding box center [465, 155] width 50 height 5
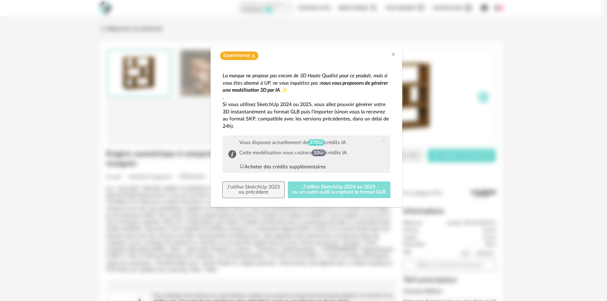
click at [306, 195] on button "J'utilise SketchUp 2024 ou 2025 ou un autre outil acceptant le format GLB" at bounding box center [339, 189] width 103 height 17
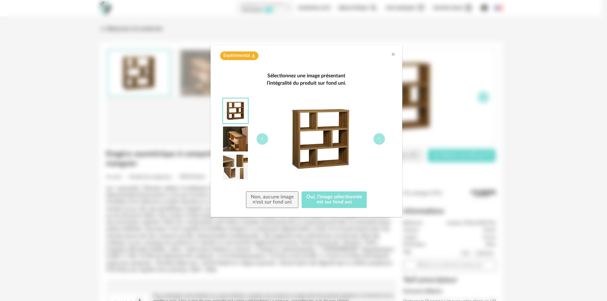
click at [325, 201] on button "Oui, l'image sélectionnée est sur fond uni" at bounding box center [333, 199] width 65 height 17
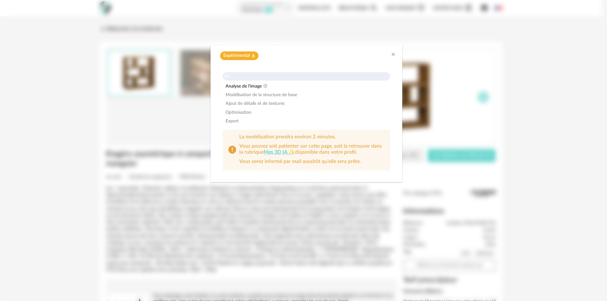
click at [275, 153] on link "Mes 3D IA ✨" at bounding box center [278, 151] width 31 height 5
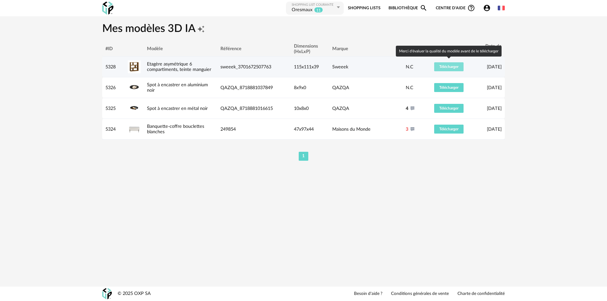
click at [453, 70] on button "Télécharger" at bounding box center [448, 66] width 29 height 9
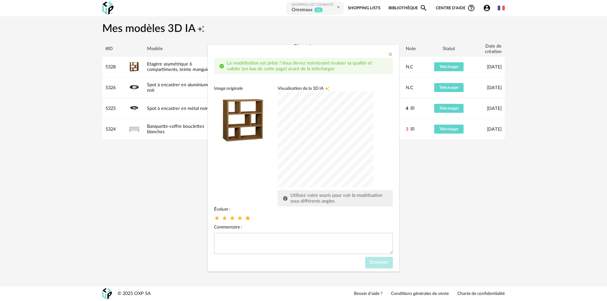
click at [249, 219] on icon "dialog" at bounding box center [247, 218] width 7 height 7
click at [383, 264] on span "Envoyer" at bounding box center [379, 262] width 18 height 5
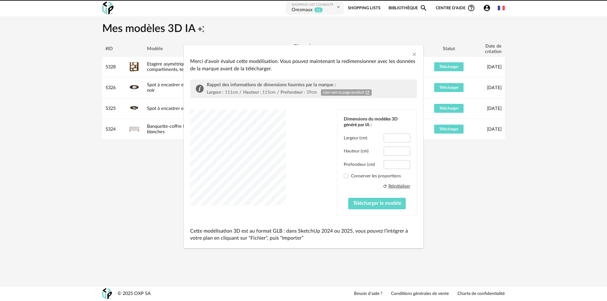
type input "*****"
type input "****"
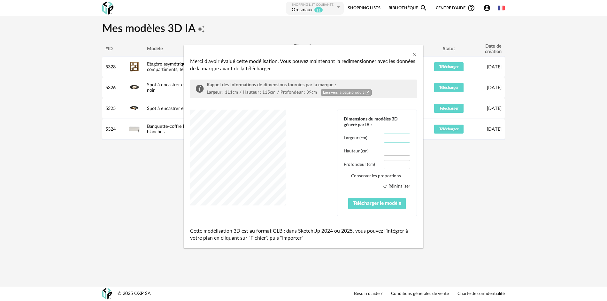
click at [395, 138] on input "*****" at bounding box center [397, 137] width 27 height 9
type input "*****"
drag, startPoint x: 393, startPoint y: 164, endPoint x: 382, endPoint y: 166, distance: 11.3
click at [383, 166] on div "Profondeur (cm) ****" at bounding box center [377, 164] width 66 height 9
type input "****"
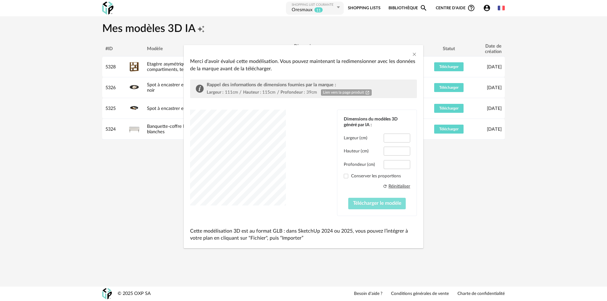
click at [371, 202] on span "Télécharger le modèle" at bounding box center [377, 203] width 48 height 5
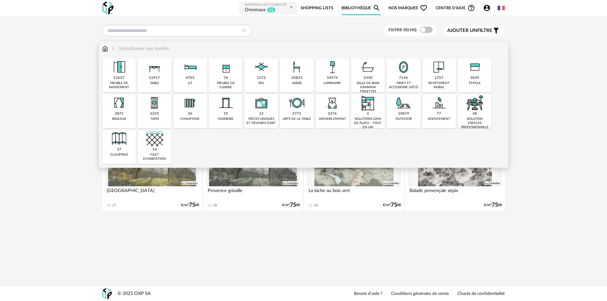
click at [159, 120] on div "6325 tapis" at bounding box center [155, 111] width 34 height 34
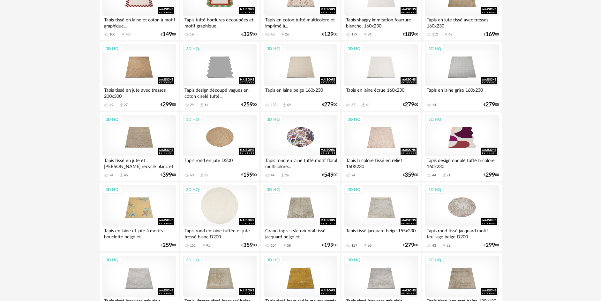
scroll to position [192, 0]
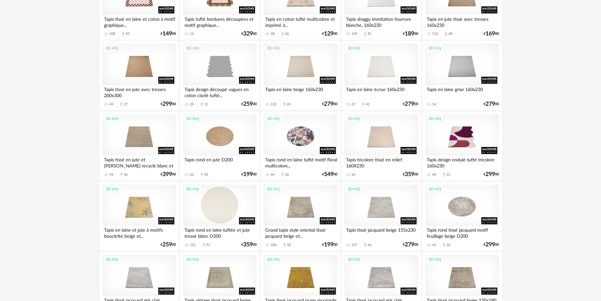
click at [226, 209] on div "3D HQ" at bounding box center [219, 206] width 73 height 42
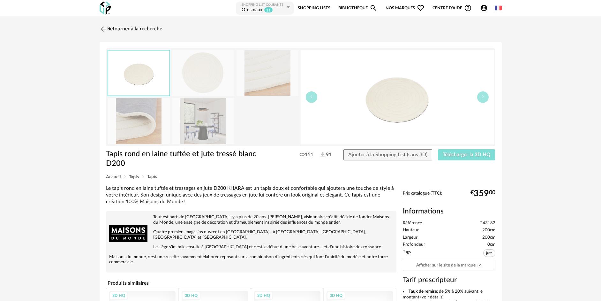
click at [462, 151] on button "Télécharger la 3D HQ" at bounding box center [466, 154] width 57 height 11
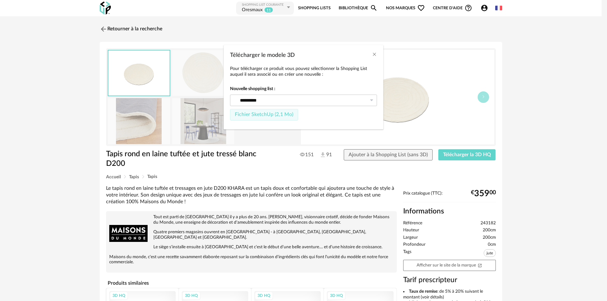
click at [276, 115] on span "Fichier SketchUp (2,1 Mo)" at bounding box center [264, 114] width 58 height 5
